Goal: Check status: Check status

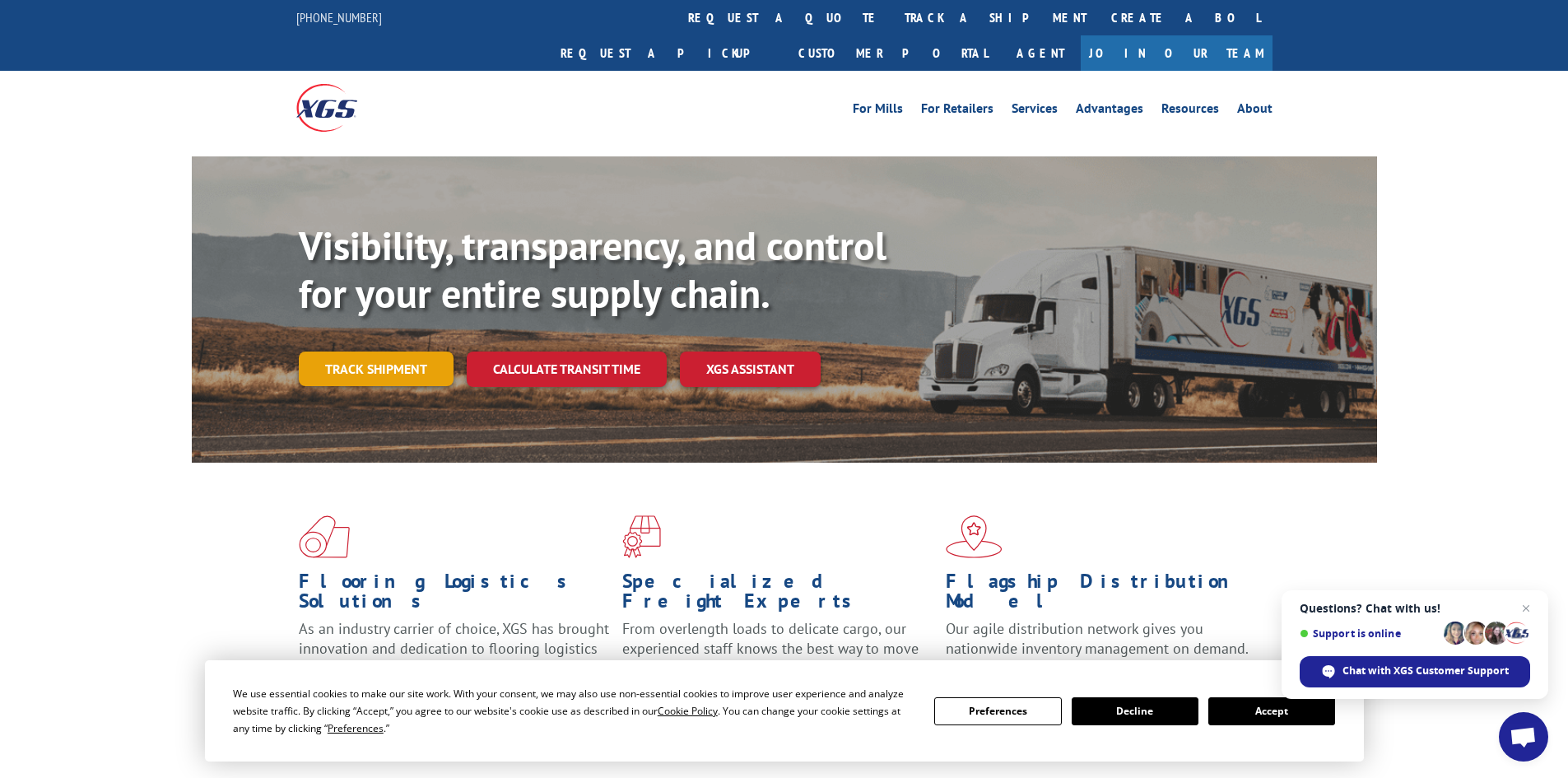
click at [325, 352] on link "Track shipment" at bounding box center [376, 369] width 155 height 35
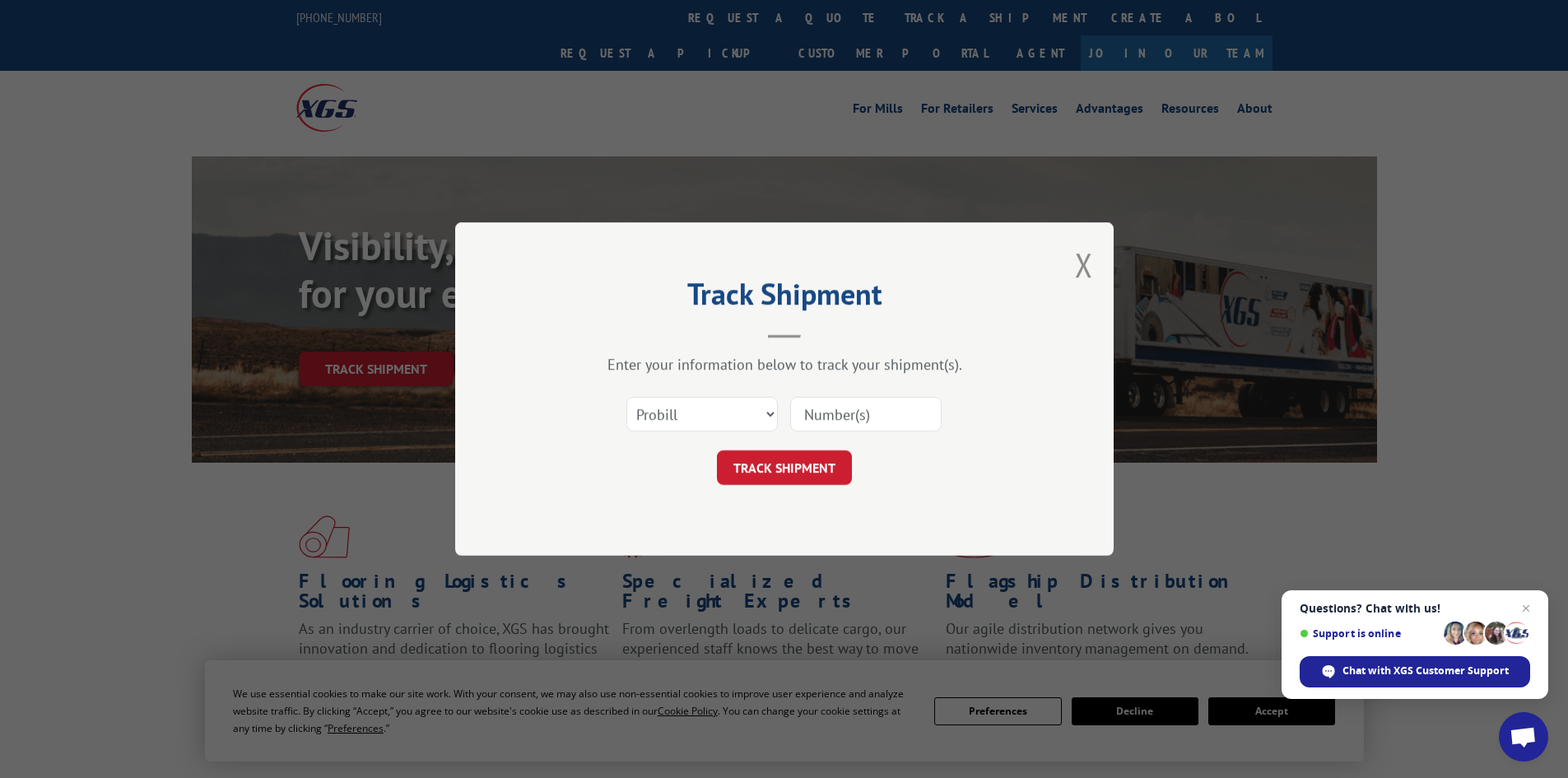
click at [886, 411] on input at bounding box center [865, 415] width 151 height 35
type input "17502651"
click button "TRACK SHIPMENT" at bounding box center [785, 468] width 135 height 35
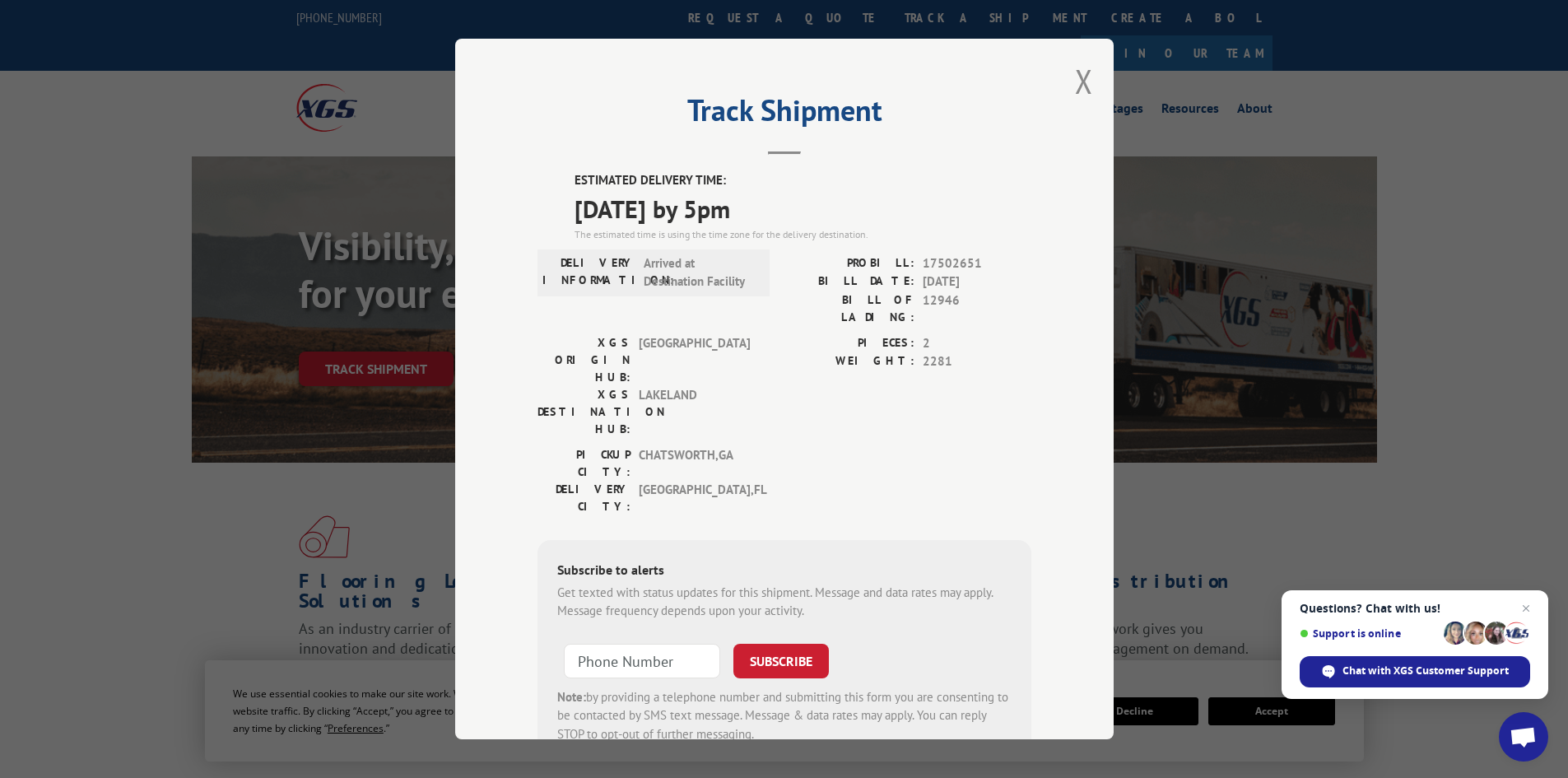
drag, startPoint x: 753, startPoint y: 206, endPoint x: 565, endPoint y: 174, distance: 190.7
click at [565, 174] on div "ESTIMATED DELIVERY TIME: [DATE] by 5pm The estimated time is using the time zon…" at bounding box center [784, 467] width 494 height 592
copy div "ESTIMATED DELIVERY TIME: [DATE] by 5pm"
click at [1075, 83] on button "Close modal" at bounding box center [1084, 81] width 18 height 44
